Goal: Navigation & Orientation: Find specific page/section

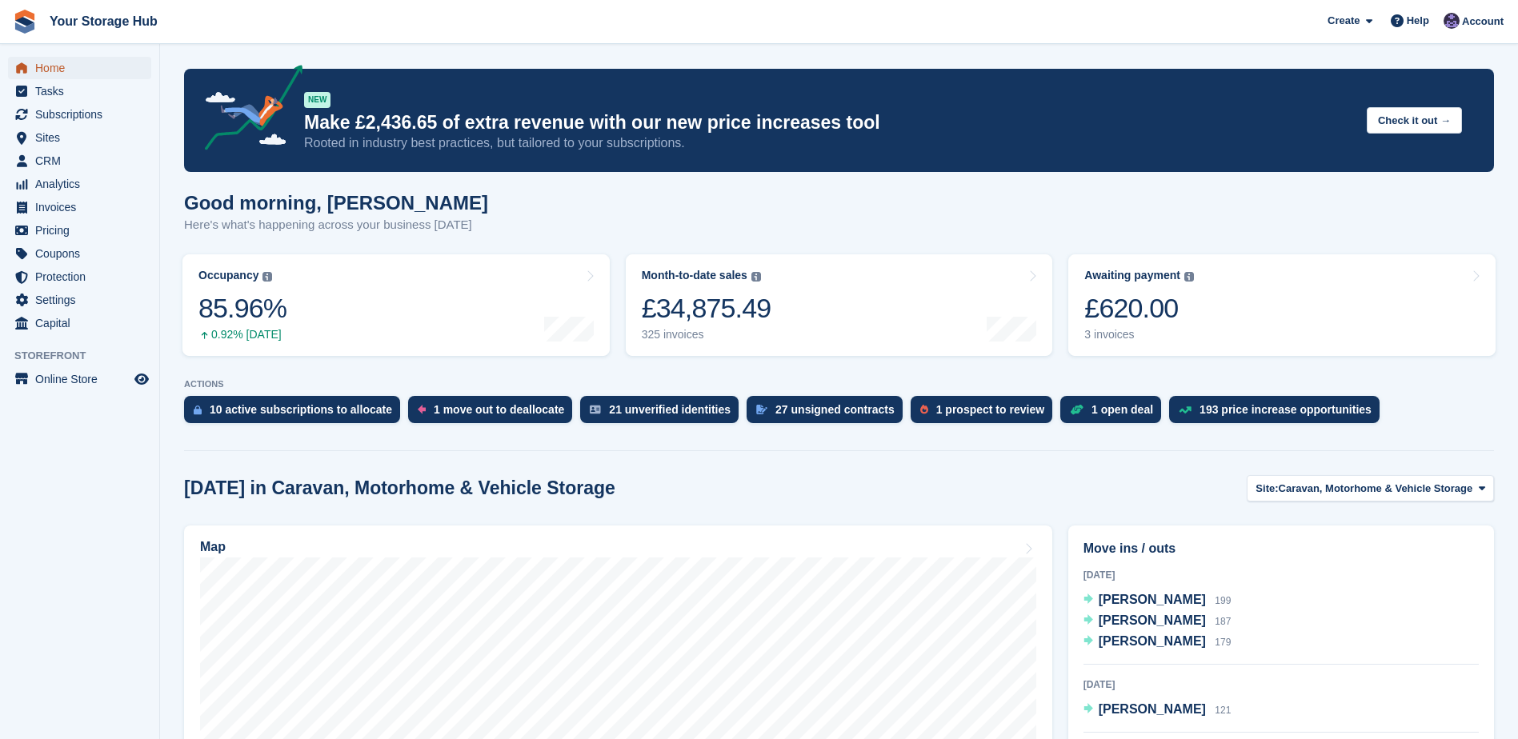
click at [70, 65] on span "Home" at bounding box center [83, 68] width 96 height 22
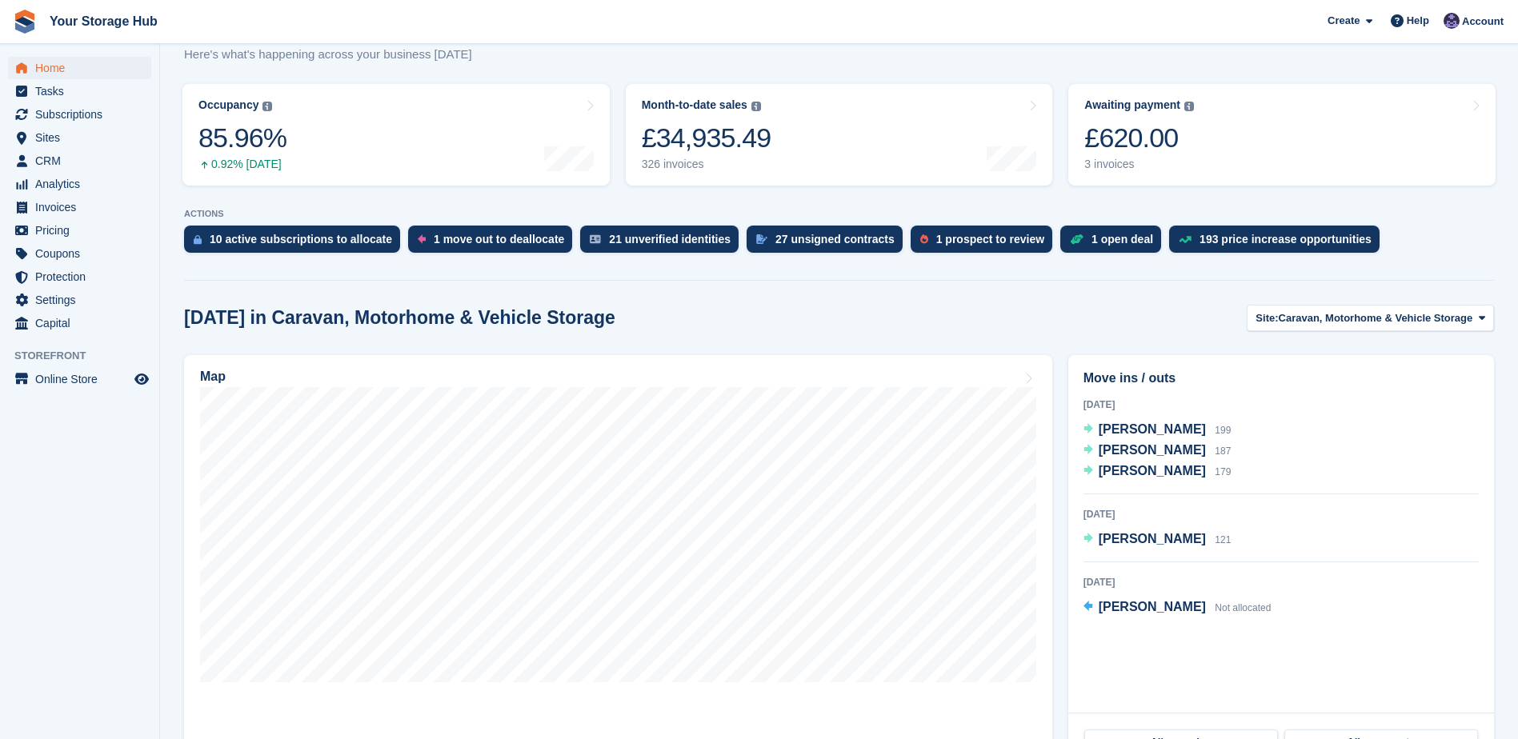
scroll to position [160, 0]
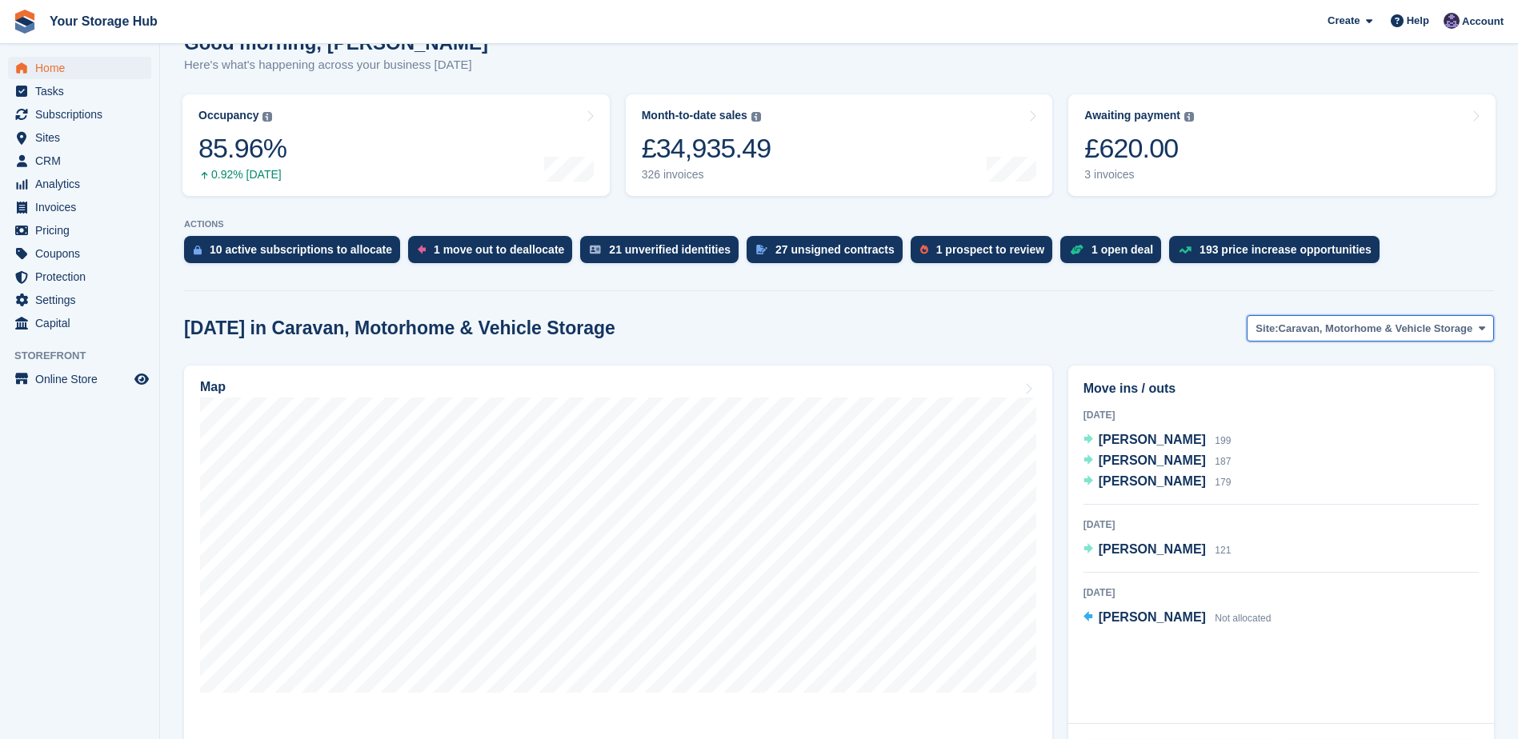
click at [1297, 329] on span "Caravan, Motorhome & Vehicle Storage" at bounding box center [1376, 329] width 194 height 16
click at [70, 110] on span "Subscriptions" at bounding box center [83, 114] width 96 height 22
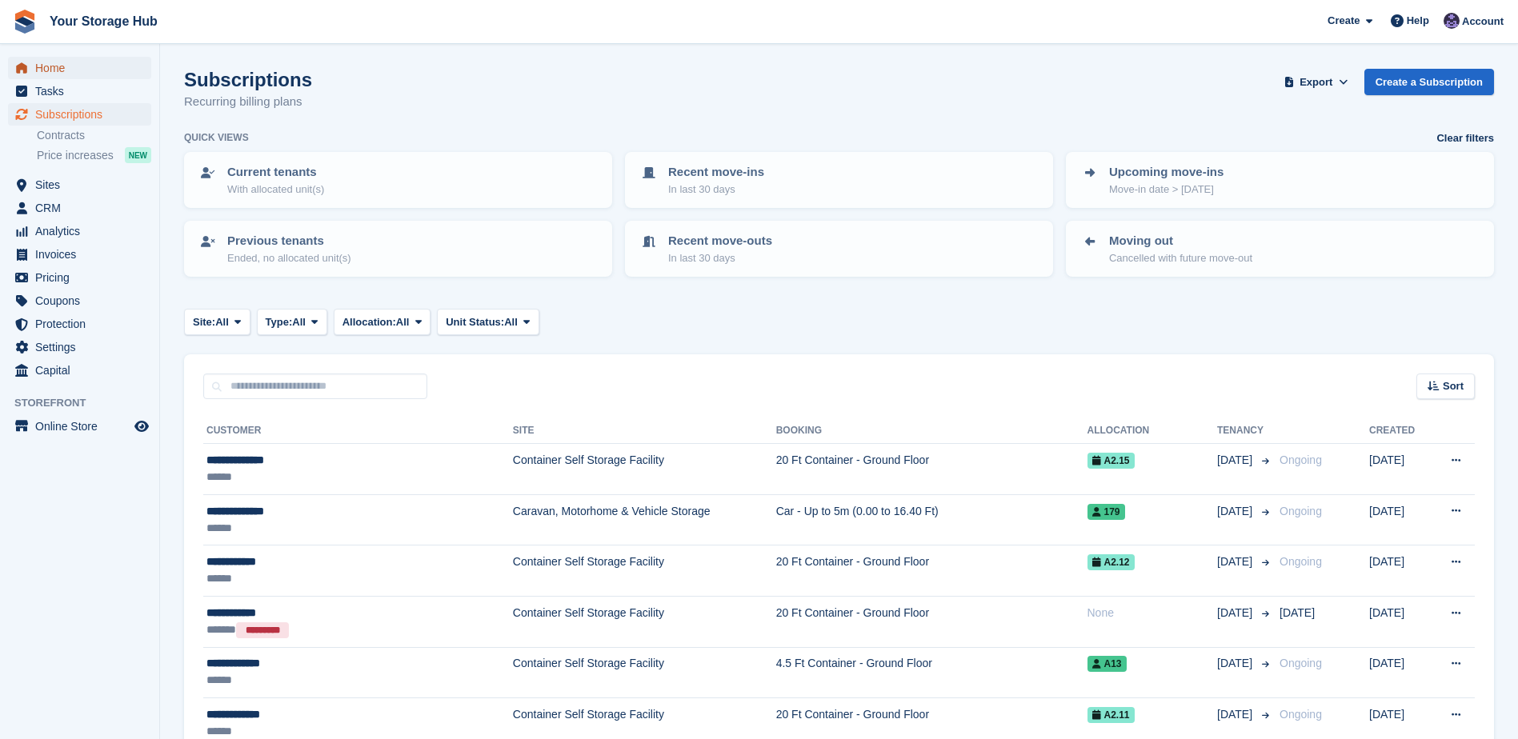
click at [55, 70] on span "Home" at bounding box center [83, 68] width 96 height 22
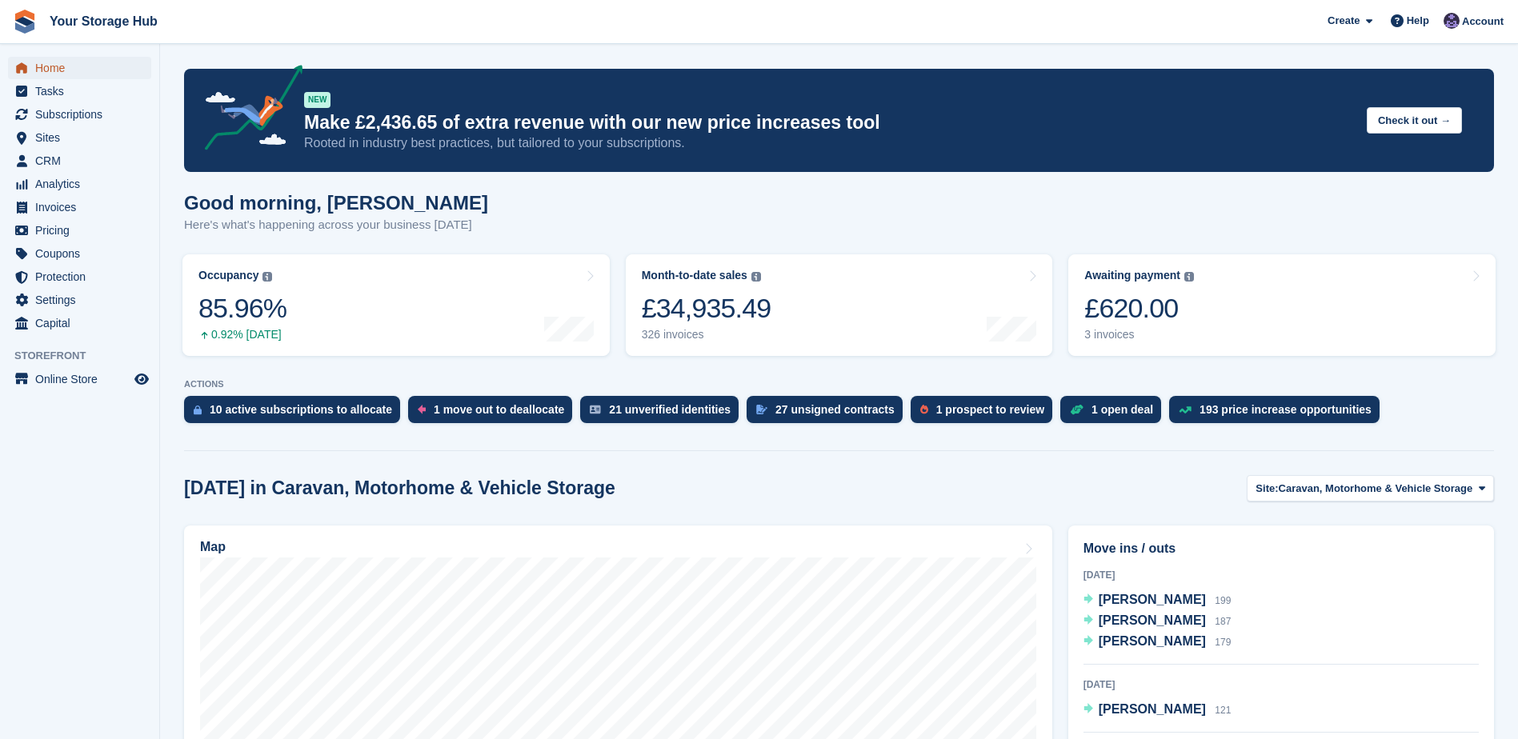
click at [54, 62] on span "Home" at bounding box center [83, 68] width 96 height 22
click at [64, 78] on span "Home" at bounding box center [83, 68] width 96 height 22
click at [54, 70] on span "Home" at bounding box center [83, 68] width 96 height 22
